Goal: Transaction & Acquisition: Purchase product/service

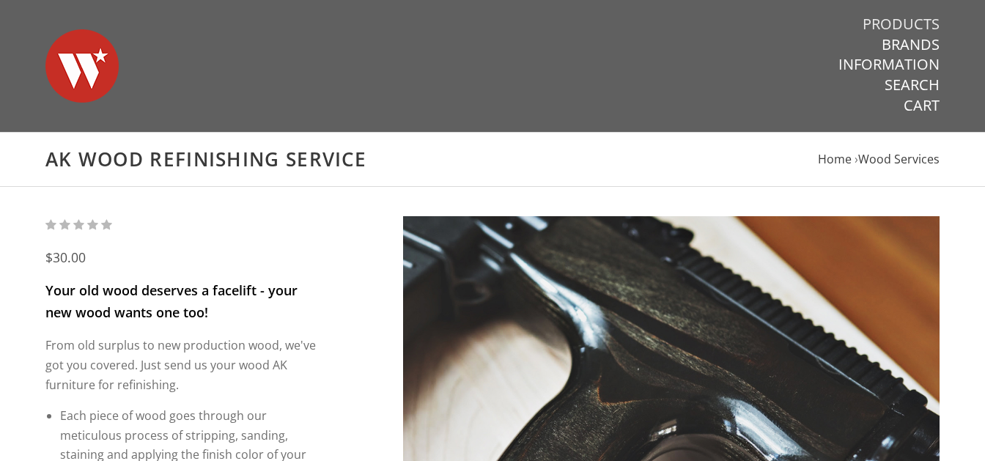
click at [872, 21] on link "Products" at bounding box center [900, 24] width 77 height 19
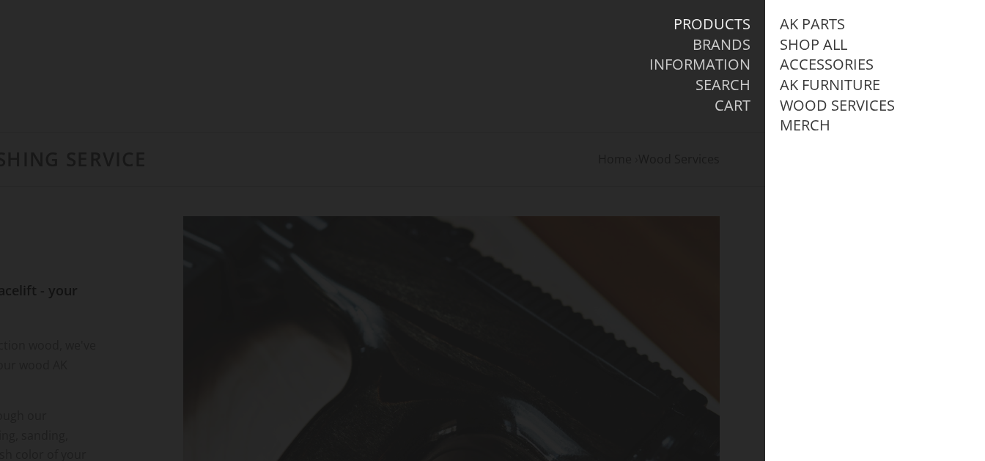
click at [535, 93] on li "Search" at bounding box center [610, 85] width 281 height 21
click at [512, 81] on li "Search" at bounding box center [610, 85] width 281 height 21
click at [812, 18] on link "AK Parts" at bounding box center [811, 24] width 65 height 19
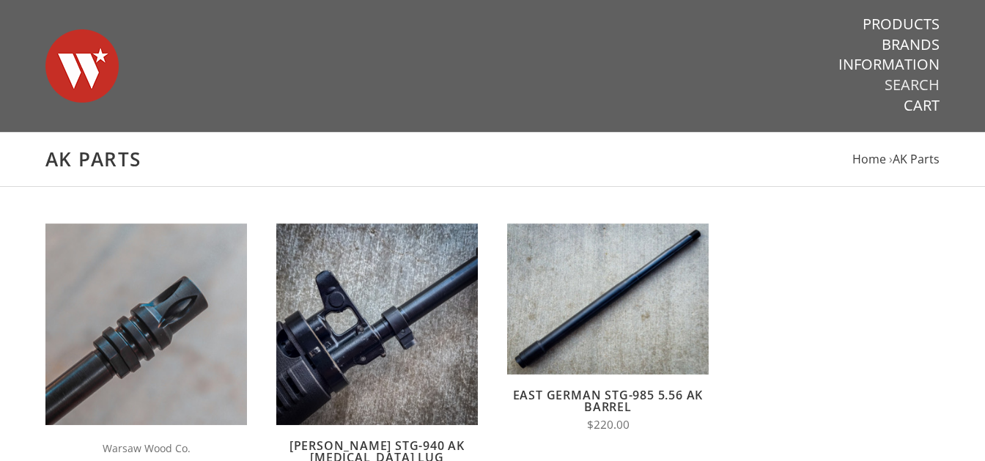
click at [904, 88] on link "Search" at bounding box center [911, 84] width 55 height 19
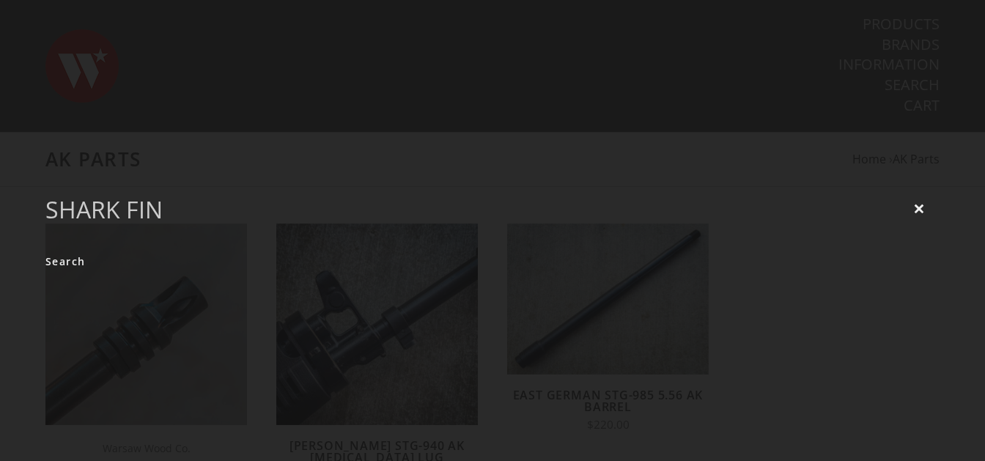
type input "shark fin"
click at [45, 247] on input "Search" at bounding box center [65, 261] width 40 height 29
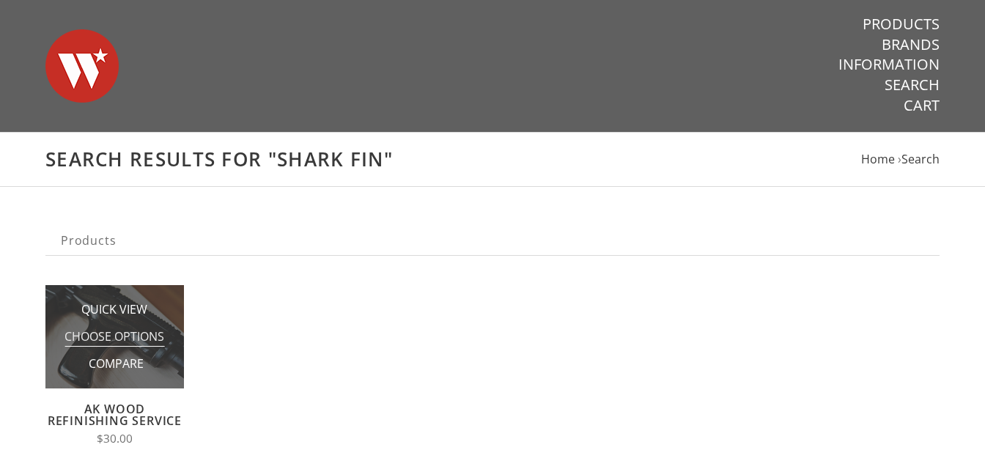
click at [100, 338] on span "Choose Options" at bounding box center [114, 337] width 100 height 18
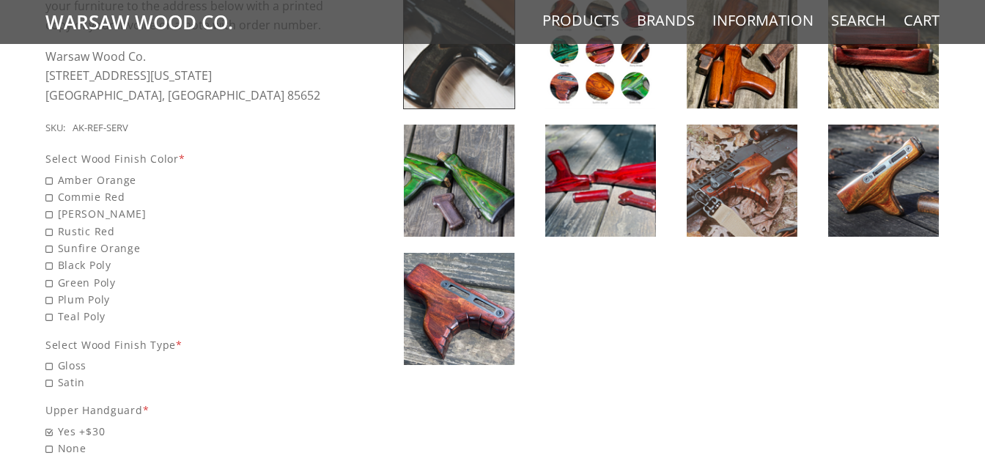
scroll to position [653, 0]
click at [462, 297] on img at bounding box center [459, 308] width 111 height 112
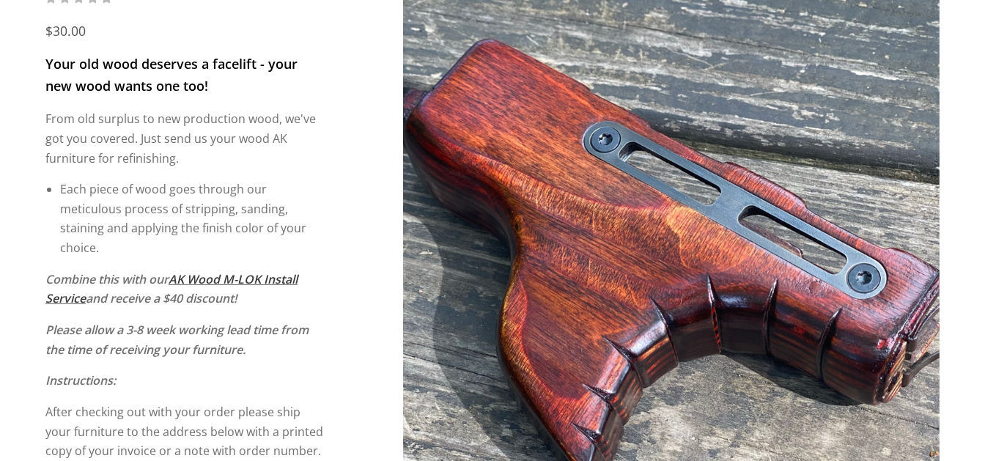
scroll to position [271, 0]
